Goal: Navigation & Orientation: Understand site structure

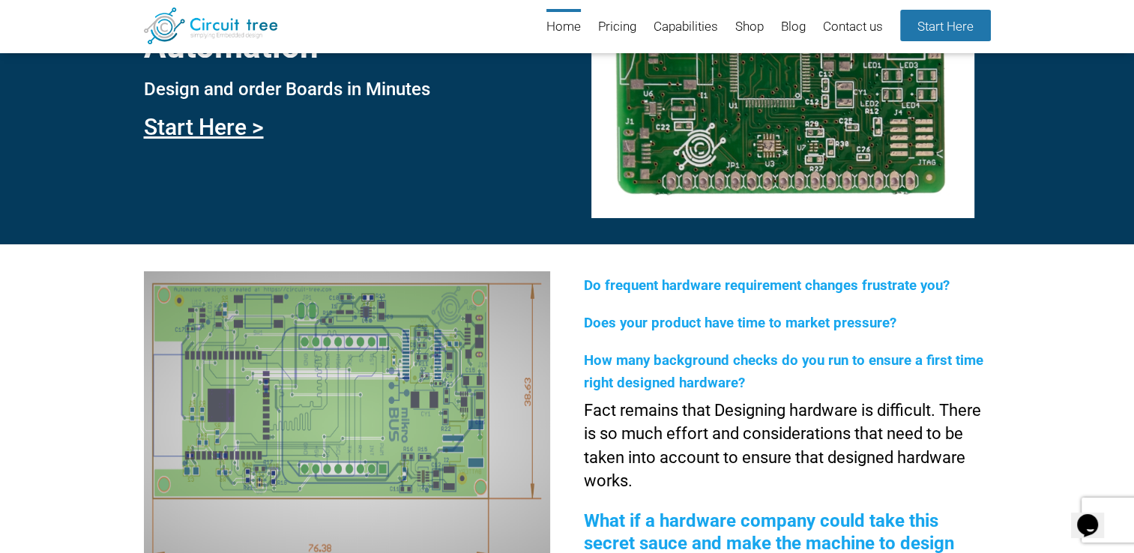
scroll to position [130, 0]
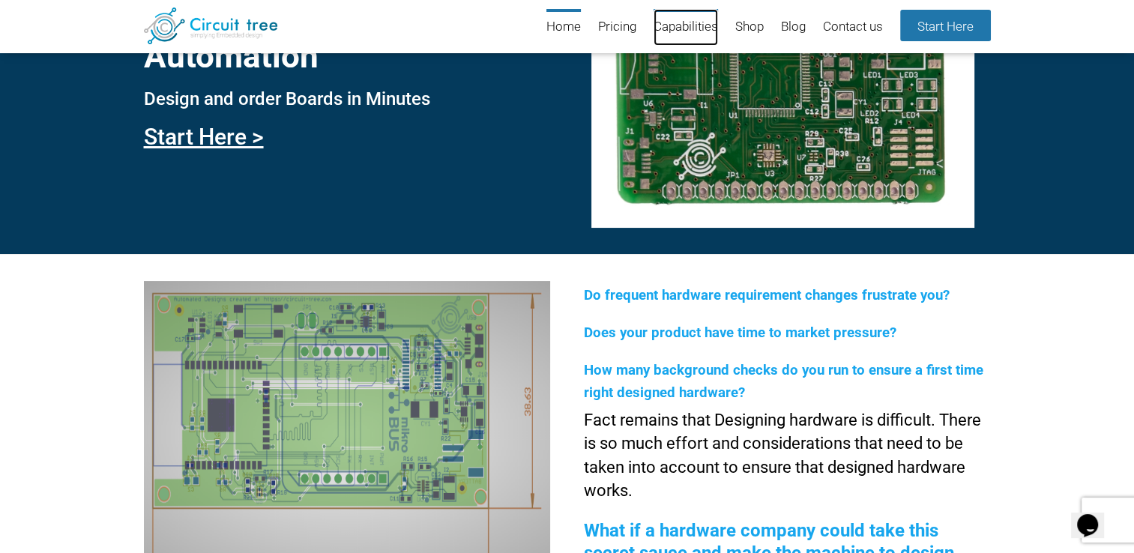
click at [687, 25] on link "Capabilities" at bounding box center [685, 27] width 64 height 37
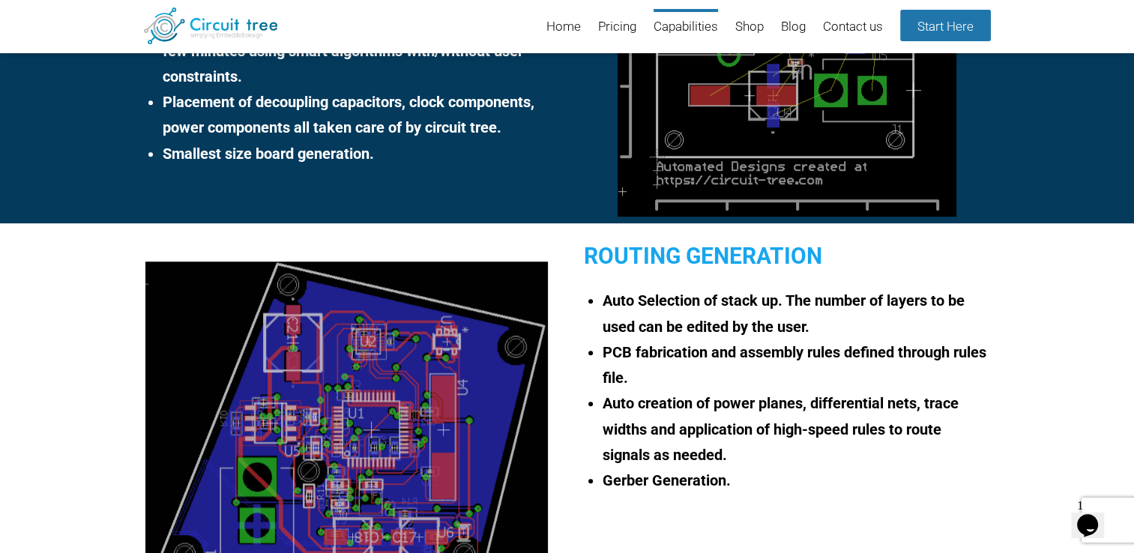
scroll to position [1263, 0]
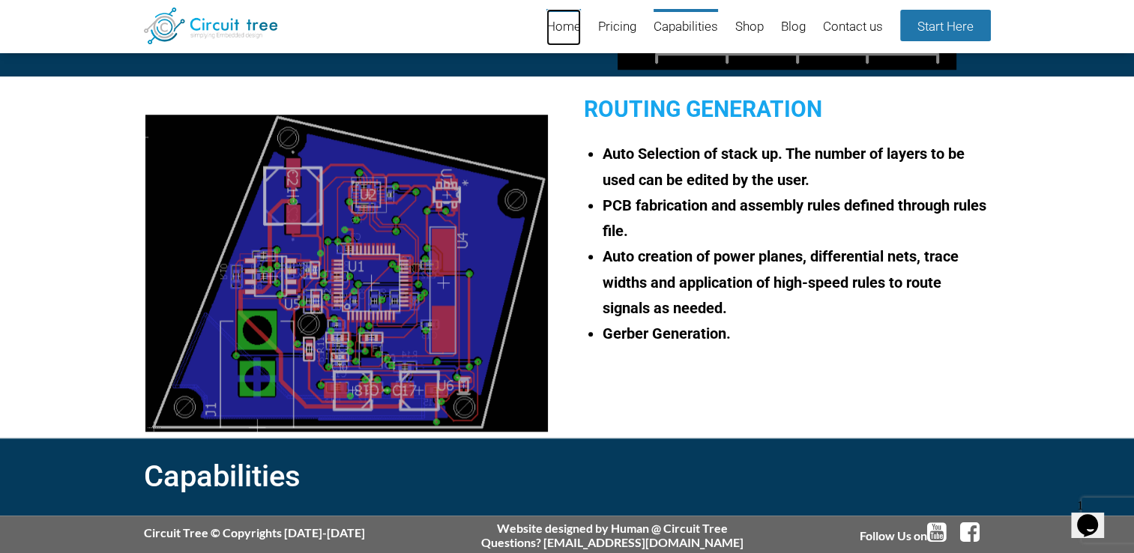
click at [564, 25] on link "Home" at bounding box center [563, 27] width 34 height 37
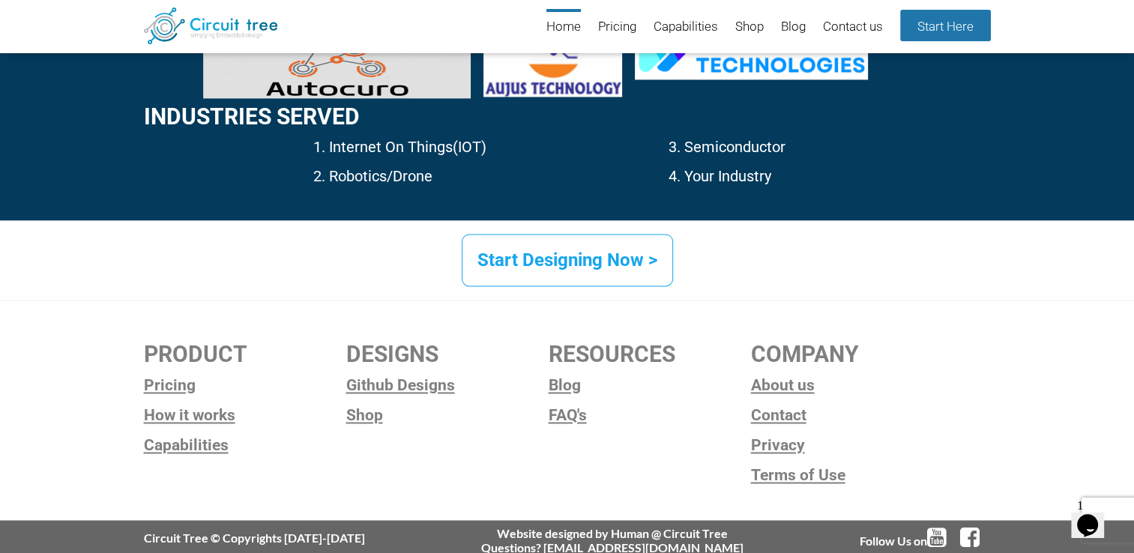
scroll to position [2334, 0]
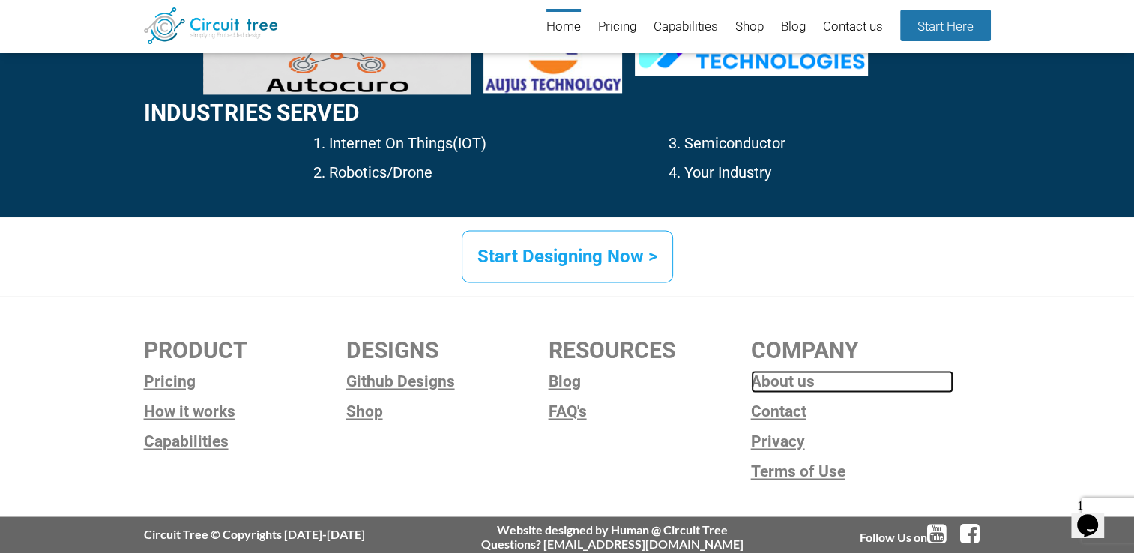
click at [773, 382] on link "About us" at bounding box center [852, 381] width 202 height 22
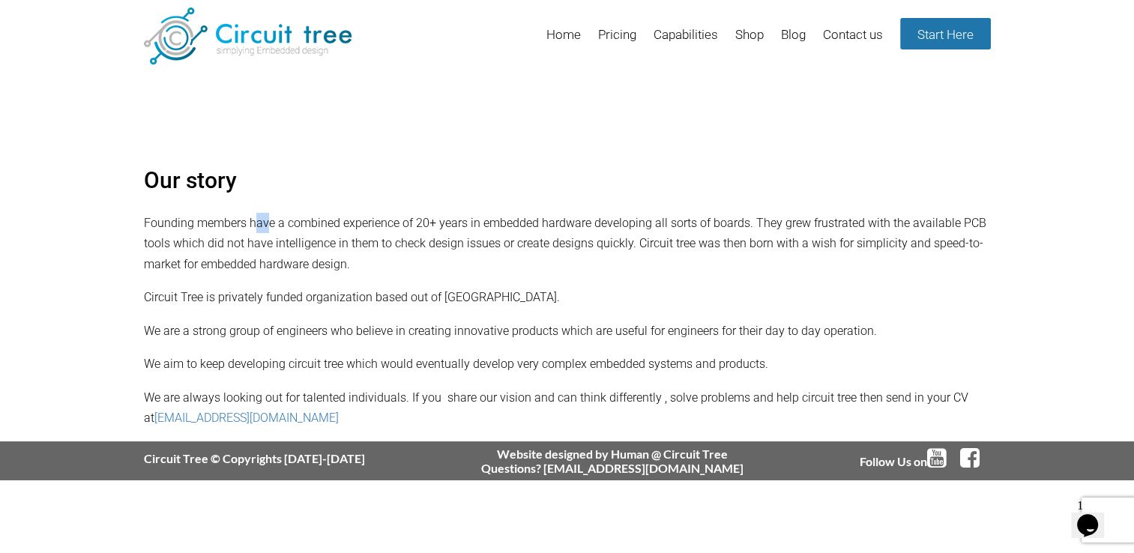
drag, startPoint x: 258, startPoint y: 223, endPoint x: 270, endPoint y: 223, distance: 12.0
click at [270, 223] on p "Founding members have a combined experience of 20+ years in embedded hardware d…" at bounding box center [567, 243] width 847 height 61
drag, startPoint x: 270, startPoint y: 223, endPoint x: 414, endPoint y: 219, distance: 143.9
click at [414, 219] on p "Founding members have a combined experience of 20+ years in embedded hardware d…" at bounding box center [567, 243] width 847 height 61
drag, startPoint x: 744, startPoint y: 225, endPoint x: 784, endPoint y: 226, distance: 39.7
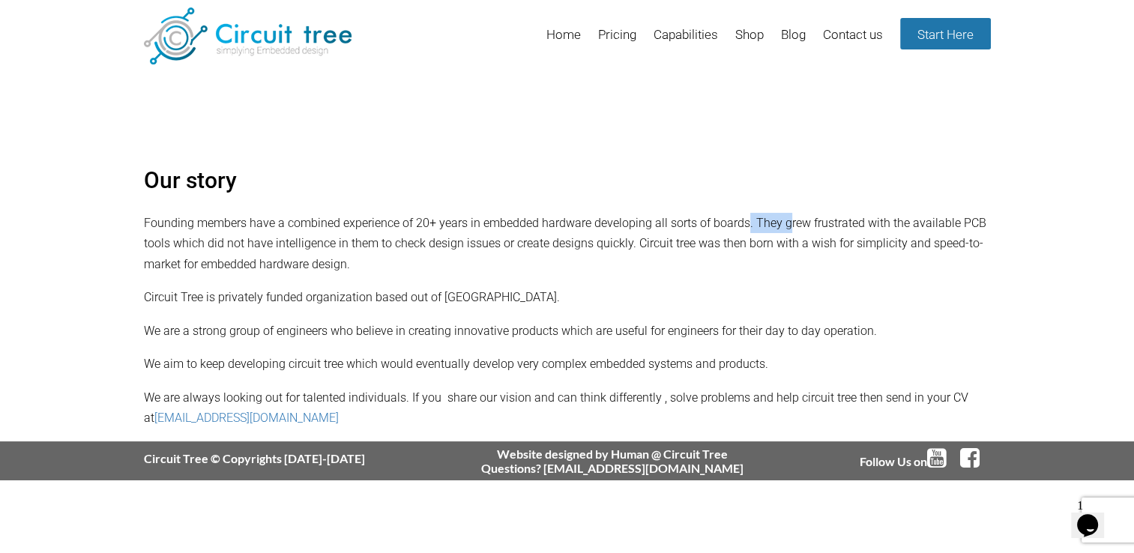
click at [784, 226] on p "Founding members have a combined experience of 20+ years in embedded hardware d…" at bounding box center [567, 243] width 847 height 61
click at [611, 271] on p "Founding members have a combined experience of 20+ years in embedded hardware d…" at bounding box center [567, 243] width 847 height 61
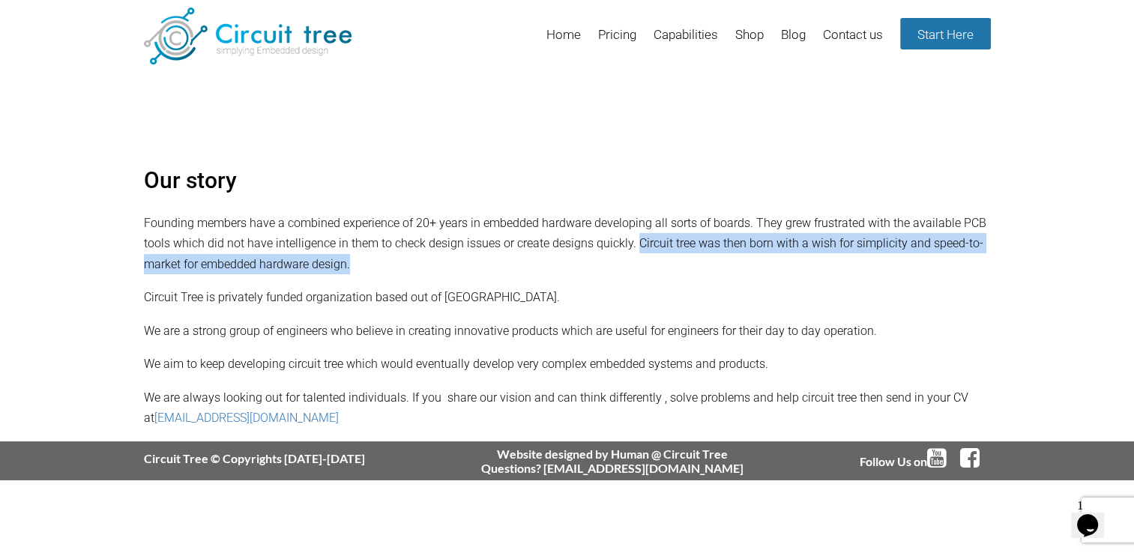
drag, startPoint x: 635, startPoint y: 244, endPoint x: 757, endPoint y: 256, distance: 122.7
click at [757, 256] on p "Founding members have a combined experience of 20+ years in embedded hardware d…" at bounding box center [567, 243] width 847 height 61
drag, startPoint x: 757, startPoint y: 256, endPoint x: 826, endPoint y: 268, distance: 70.8
click at [826, 268] on p "Founding members have a combined experience of 20+ years in embedded hardware d…" at bounding box center [567, 243] width 847 height 61
click at [933, 265] on p "Founding members have a combined experience of 20+ years in embedded hardware d…" at bounding box center [567, 243] width 847 height 61
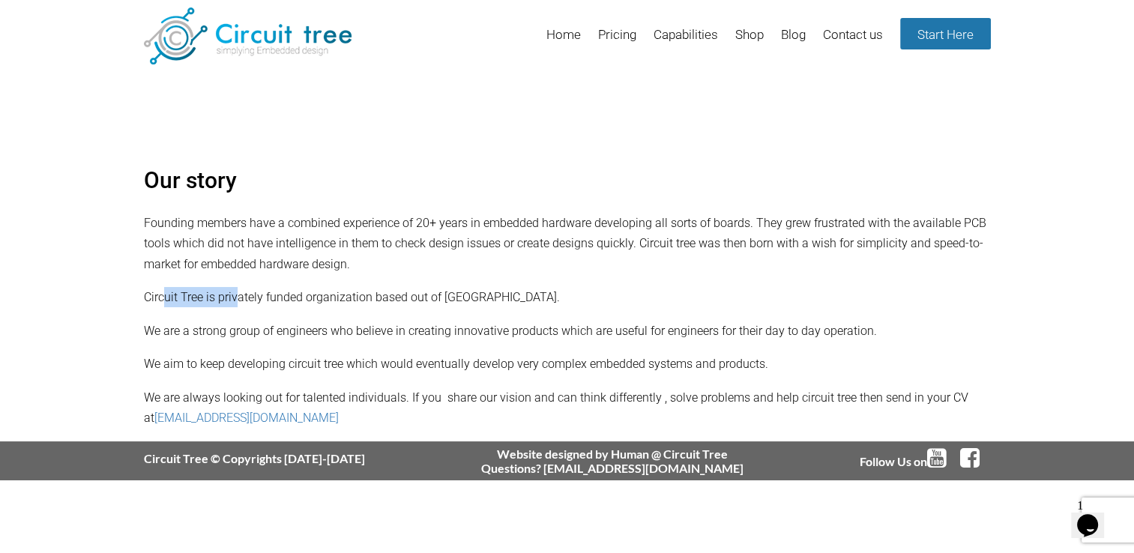
drag, startPoint x: 163, startPoint y: 293, endPoint x: 239, endPoint y: 303, distance: 77.0
click at [239, 303] on p "Circuit Tree is privately funded organization based out of India." at bounding box center [567, 297] width 847 height 20
click at [471, 306] on p "Circuit Tree is privately funded organization based out of India." at bounding box center [567, 297] width 847 height 20
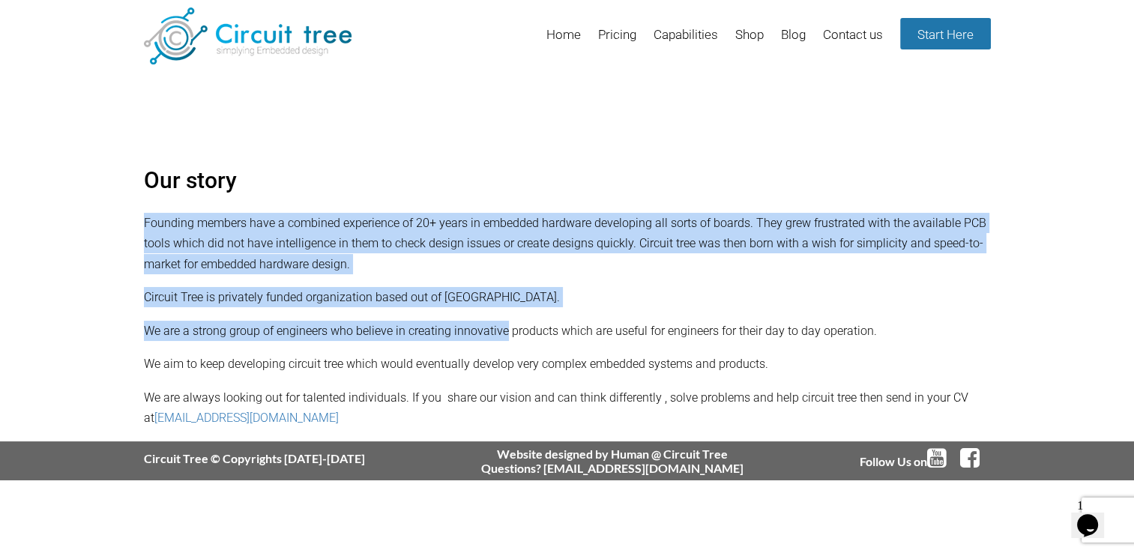
drag, startPoint x: 504, startPoint y: 324, endPoint x: 587, endPoint y: 343, distance: 85.3
click at [587, 343] on div "Our story Founding members have a combined experience of 20+ years in embedded …" at bounding box center [567, 294] width 1134 height 293
drag, startPoint x: 587, startPoint y: 343, endPoint x: 772, endPoint y: 348, distance: 184.4
click at [772, 348] on div "Our story Founding members have a combined experience of 20+ years in embedded …" at bounding box center [567, 294] width 1134 height 293
click at [339, 384] on div "Our story Founding members have a combined experience of 20+ years in embedded …" at bounding box center [567, 294] width 1134 height 293
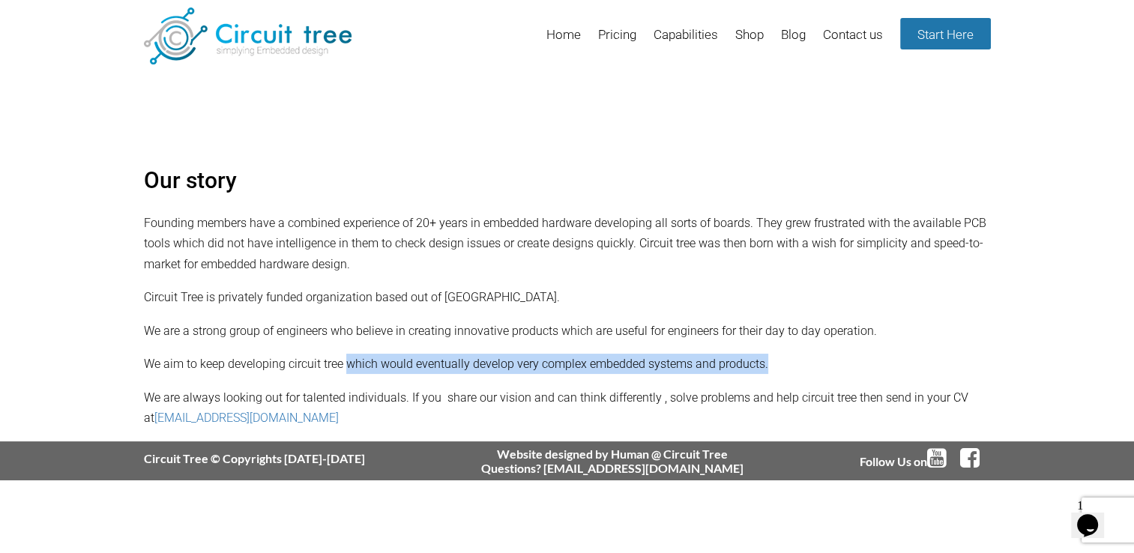
drag, startPoint x: 351, startPoint y: 363, endPoint x: 780, endPoint y: 369, distance: 428.6
click at [780, 369] on p "We aim to keep developing circuit tree which would eventually develop very comp…" at bounding box center [567, 364] width 847 height 20
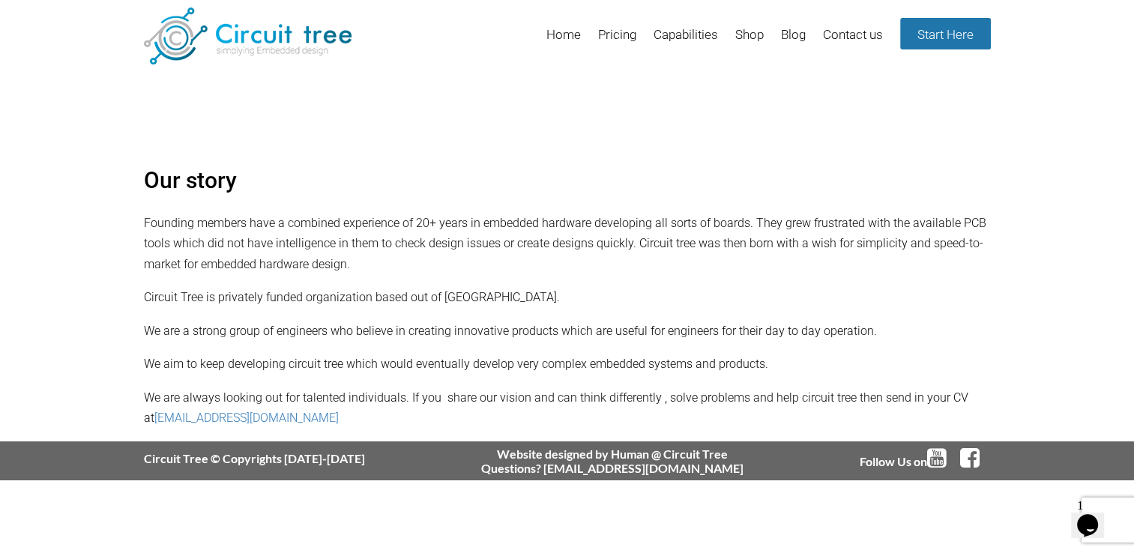
click at [174, 379] on div "Our story Founding members have a combined experience of 20+ years in embedded …" at bounding box center [567, 294] width 1134 height 293
drag, startPoint x: 402, startPoint y: 400, endPoint x: 618, endPoint y: 398, distance: 216.6
click at [618, 398] on p "We are always looking out for talented individuals. If you share our vision and…" at bounding box center [567, 407] width 847 height 41
drag, startPoint x: 618, startPoint y: 398, endPoint x: 672, endPoint y: 410, distance: 55.3
click at [672, 410] on p "We are always looking out for talented individuals. If you share our vision and…" at bounding box center [567, 407] width 847 height 41
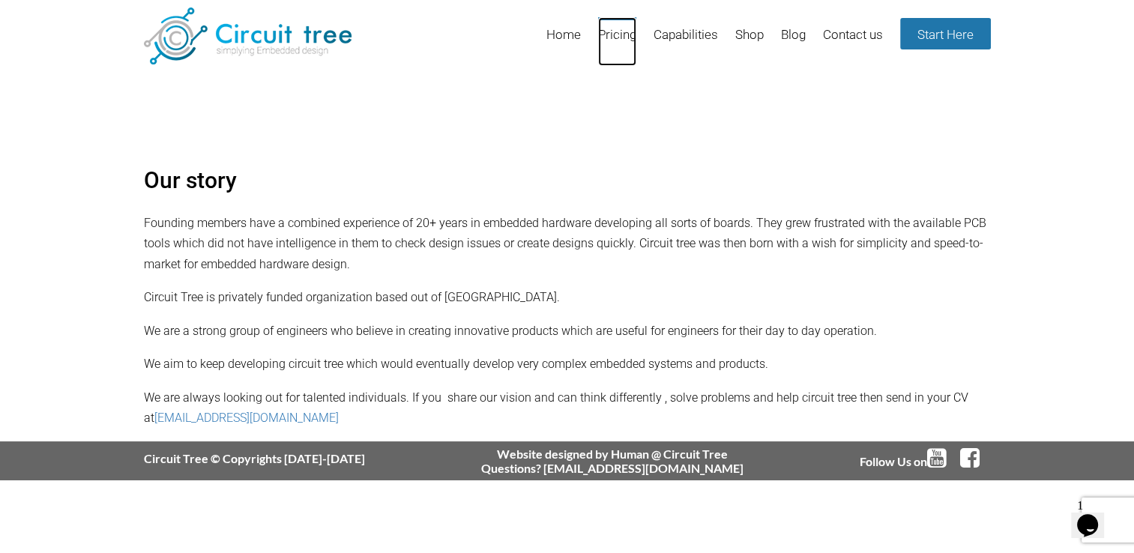
click at [611, 33] on link "Pricing" at bounding box center [617, 41] width 38 height 49
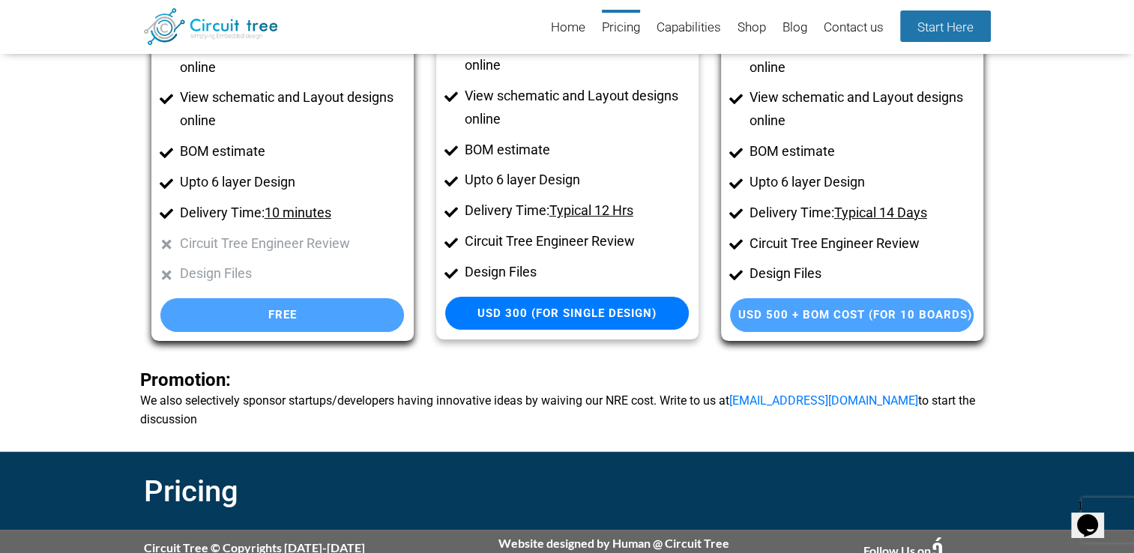
scroll to position [195, 0]
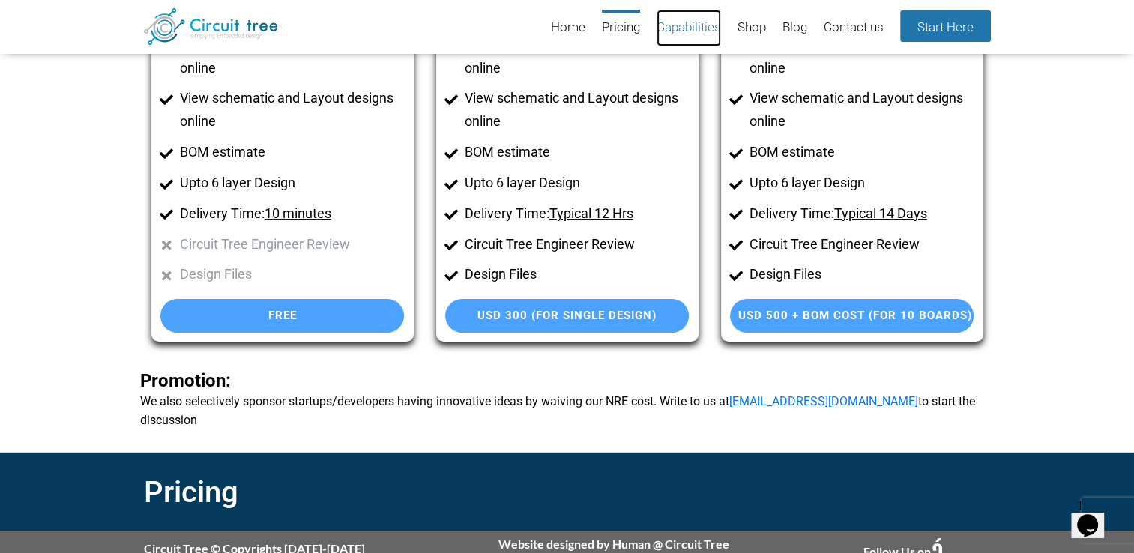
drag, startPoint x: 698, startPoint y: 24, endPoint x: 719, endPoint y: 37, distance: 24.9
click at [698, 24] on link "Capabilities" at bounding box center [688, 28] width 64 height 37
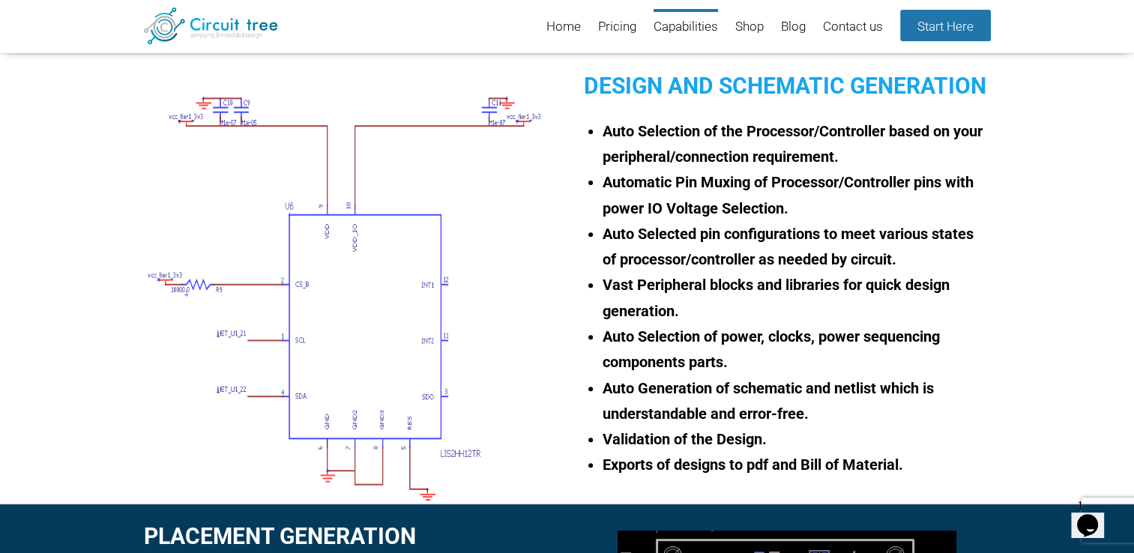
scroll to position [364, 0]
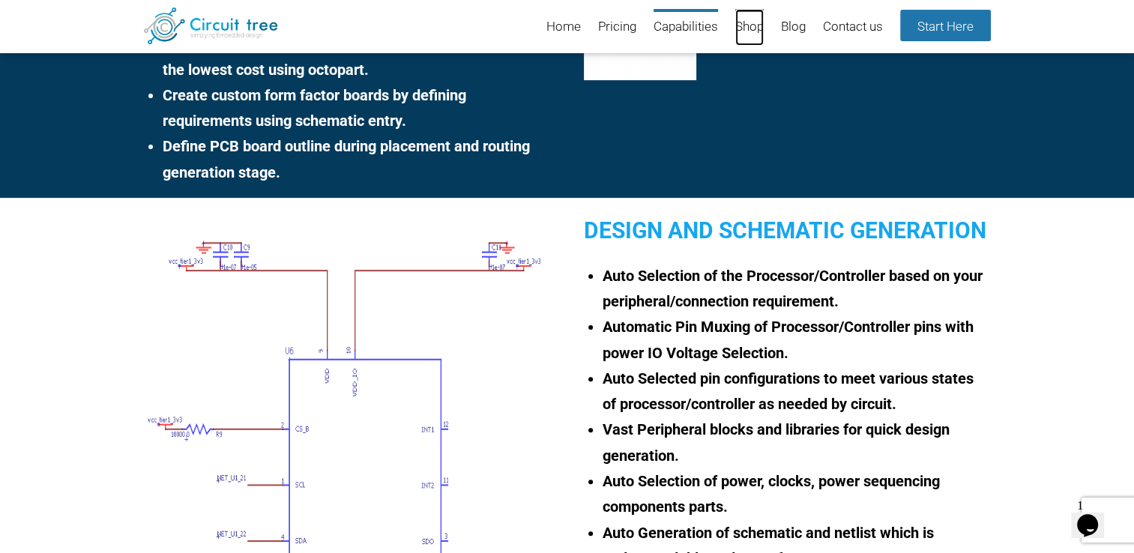
click at [744, 22] on link "Shop" at bounding box center [749, 27] width 28 height 37
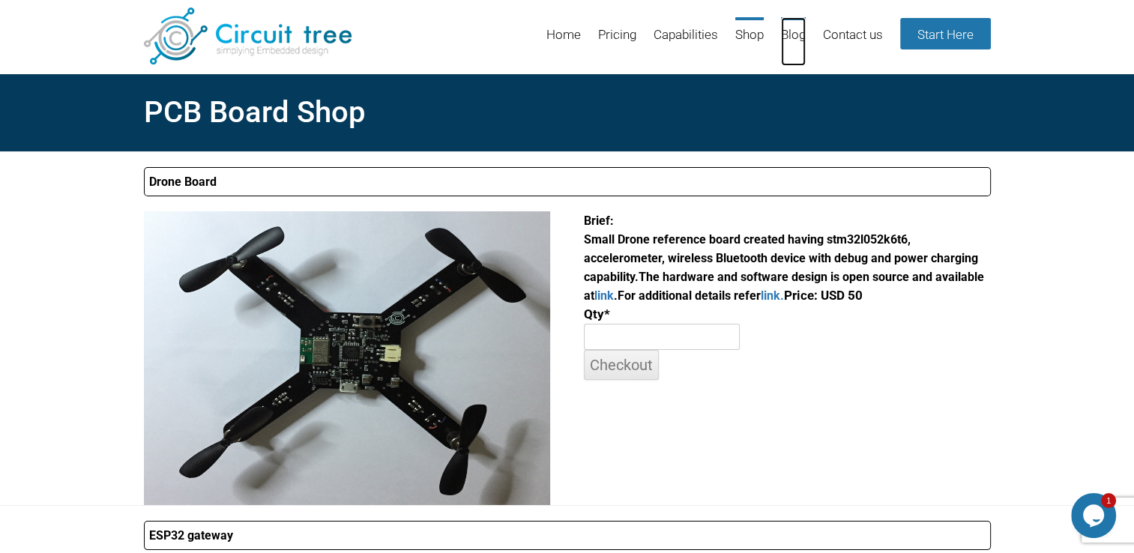
click at [797, 46] on link "Blog" at bounding box center [793, 41] width 25 height 49
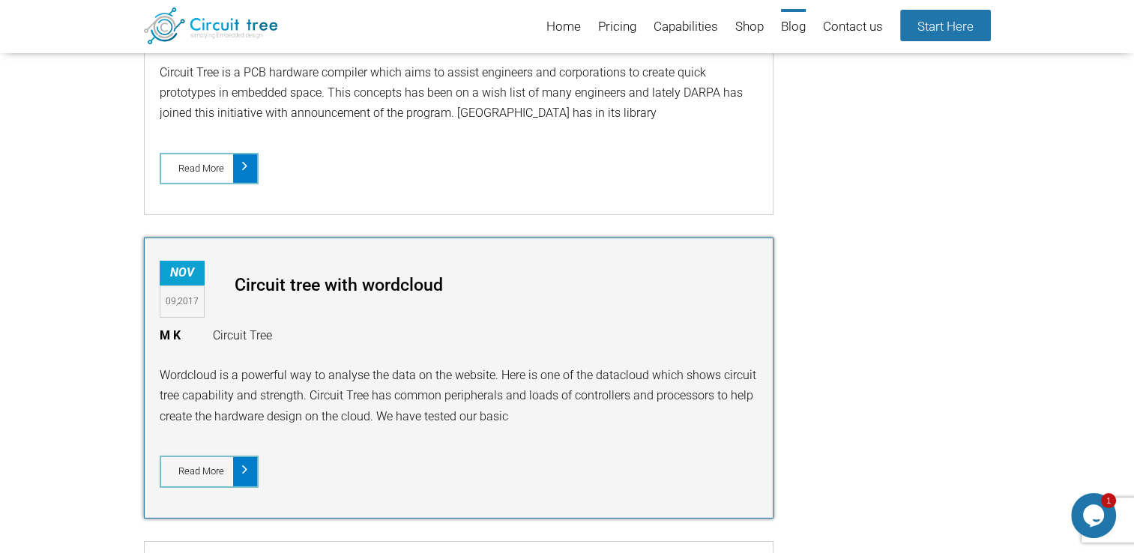
scroll to position [5075, 0]
